Goal: Information Seeking & Learning: Learn about a topic

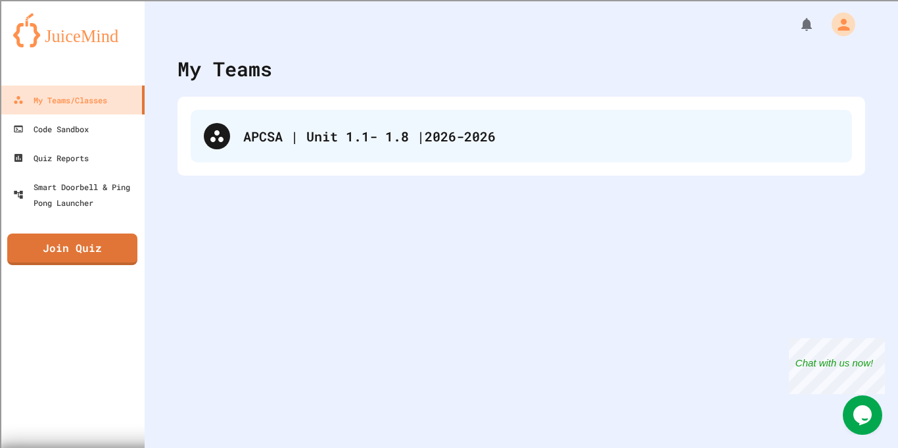
click at [231, 152] on div "APCSA | Unit 1.1- 1.8 |2026-2026" at bounding box center [522, 136] width 662 height 53
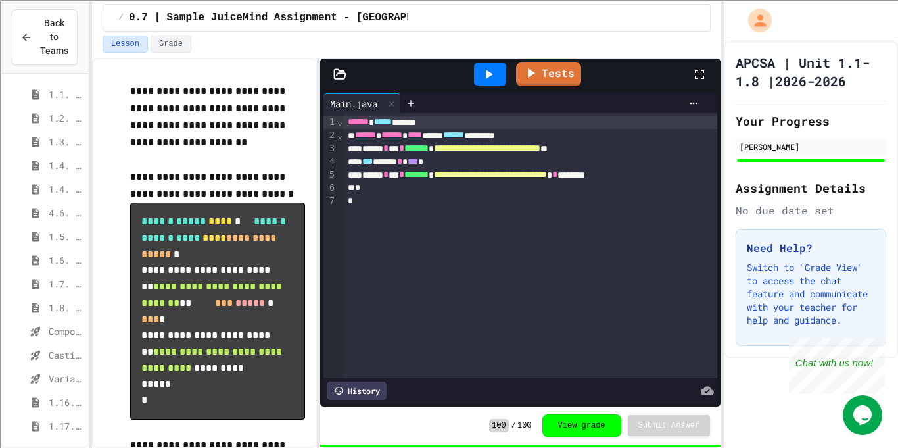
scroll to position [95, 0]
click at [58, 257] on span "1.6. Compound Assignment Operators" at bounding box center [66, 260] width 34 height 14
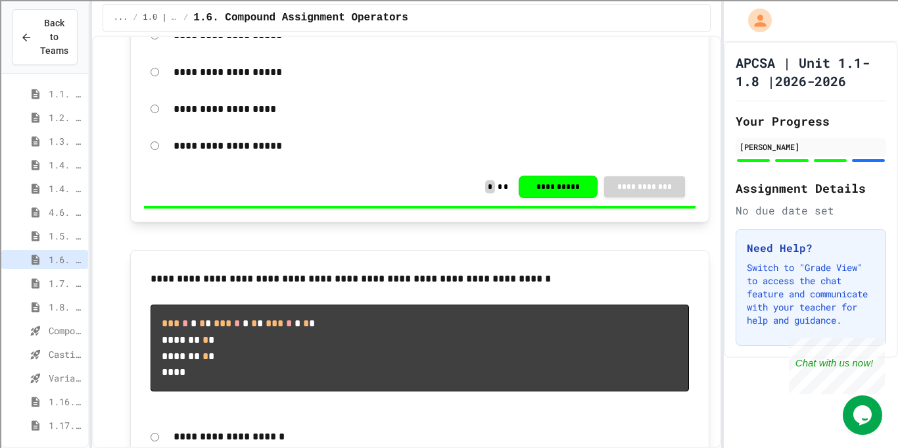
scroll to position [1777, 0]
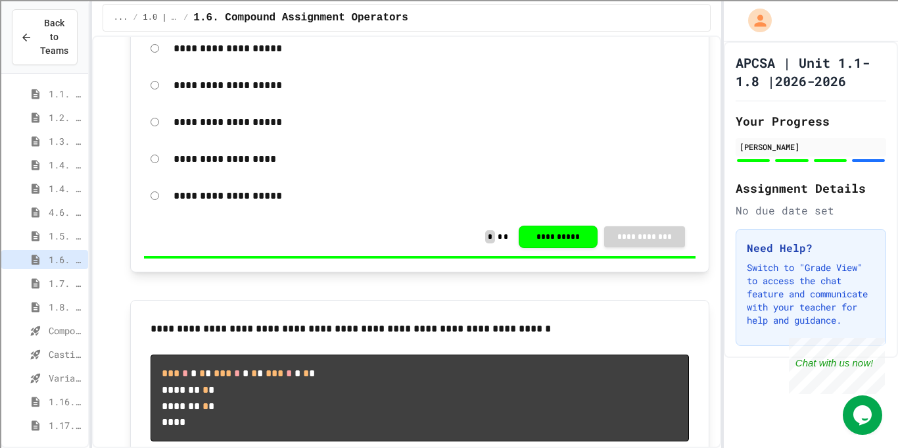
click at [45, 233] on div "1.5. Casting and Ranges of Values" at bounding box center [44, 235] width 87 height 19
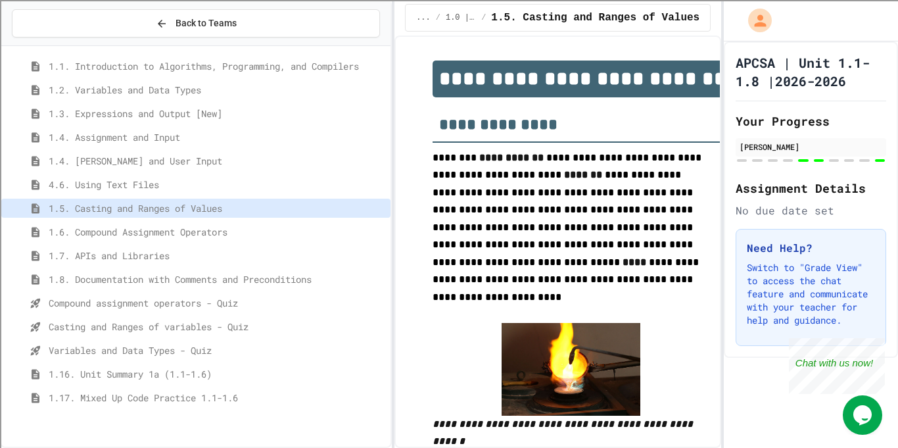
click at [403, 266] on div "**********" at bounding box center [449, 224] width 898 height 448
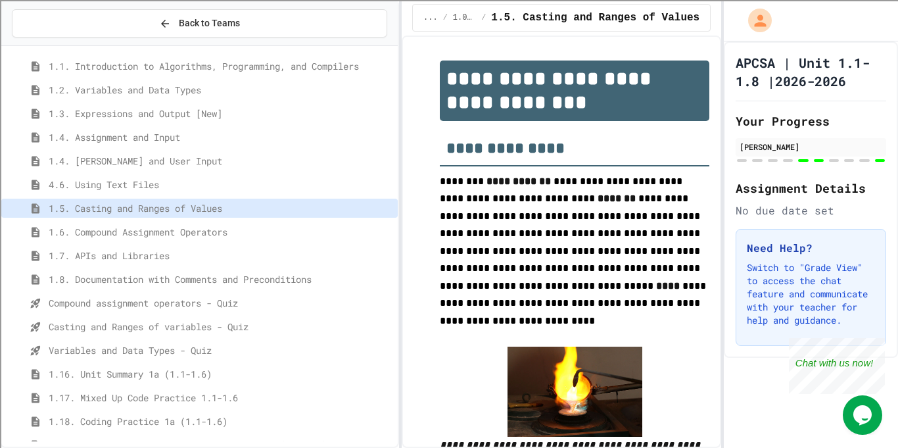
click at [258, 230] on span "1.6. Compound Assignment Operators" at bounding box center [221, 232] width 344 height 14
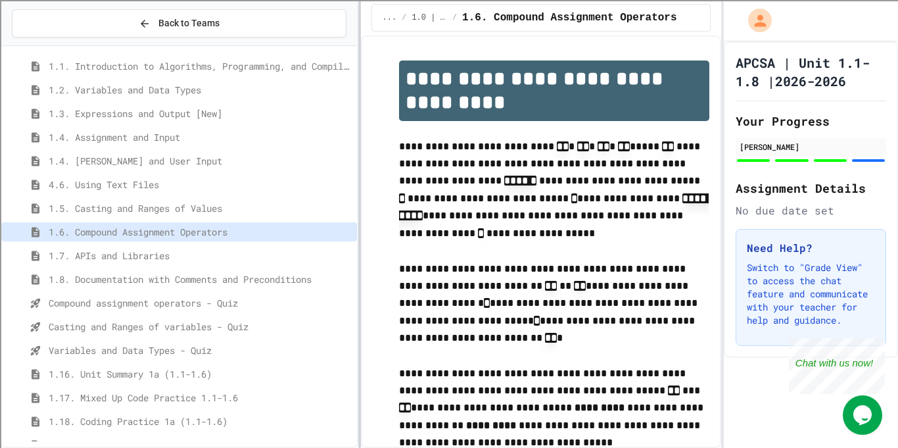
click at [358, 203] on div at bounding box center [359, 224] width 3 height 448
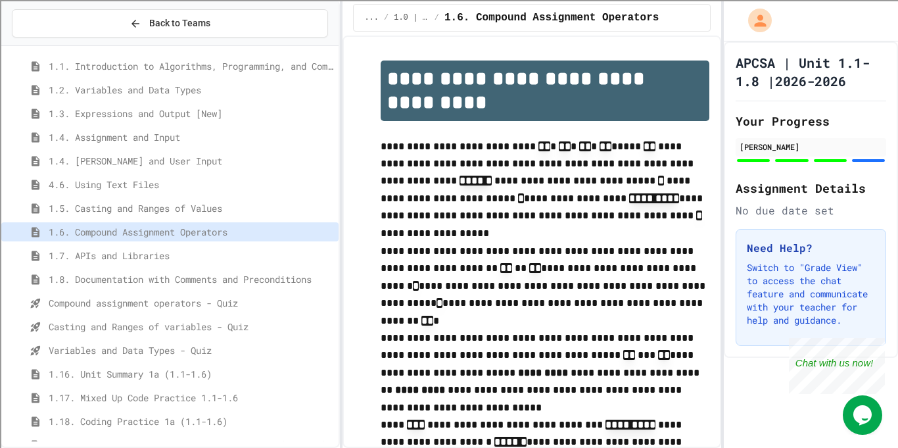
click at [207, 308] on span "Compound assignment operators - Quiz" at bounding box center [191, 303] width 285 height 14
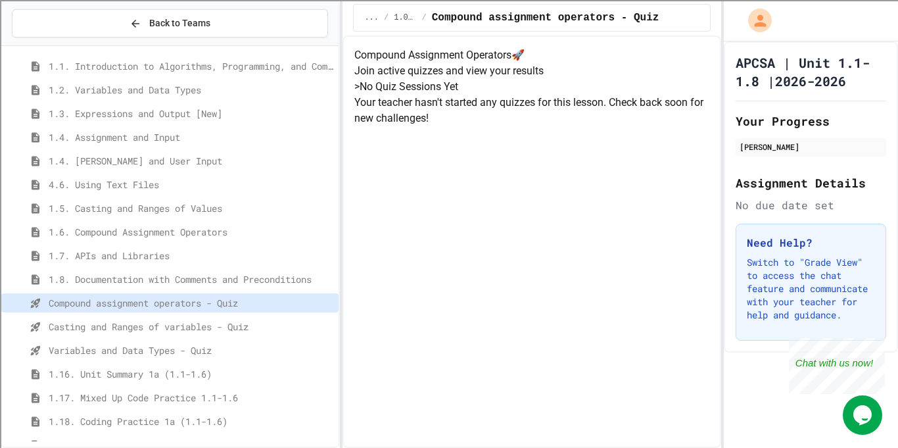
click at [176, 332] on span "Casting and Ranges of variables - Quiz" at bounding box center [191, 327] width 285 height 14
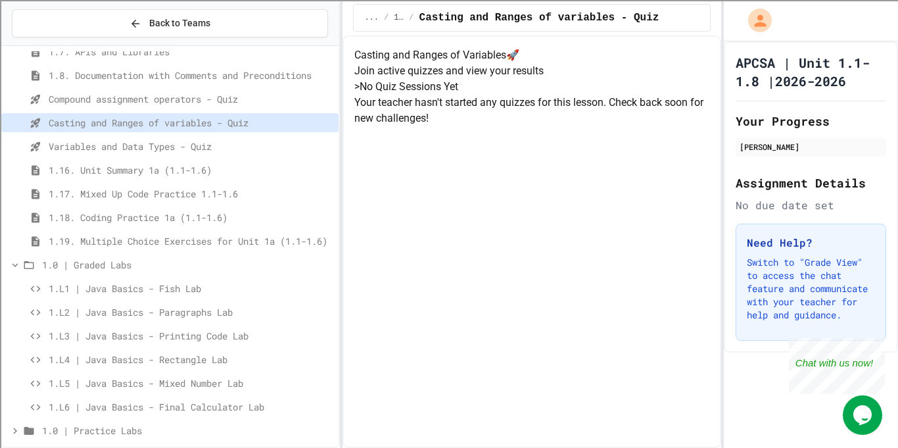
scroll to position [307, 0]
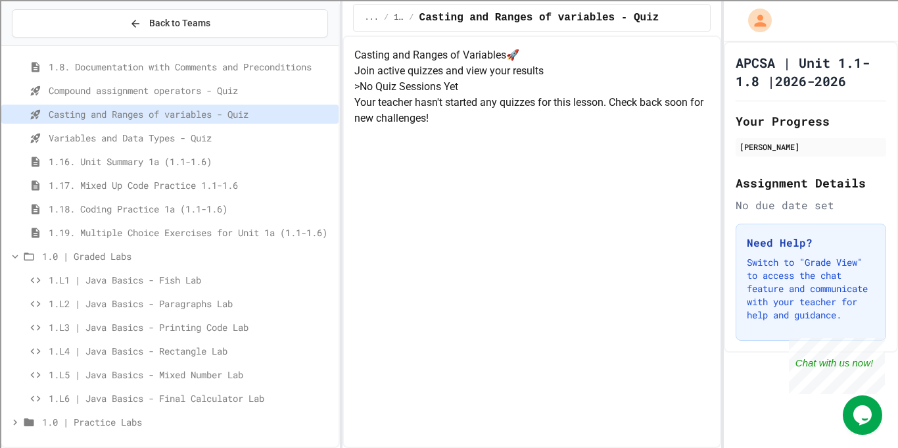
click at [170, 399] on span "1.L6 | Java Basics - Final Calculator Lab" at bounding box center [191, 398] width 285 height 14
